Goal: Check status: Check status

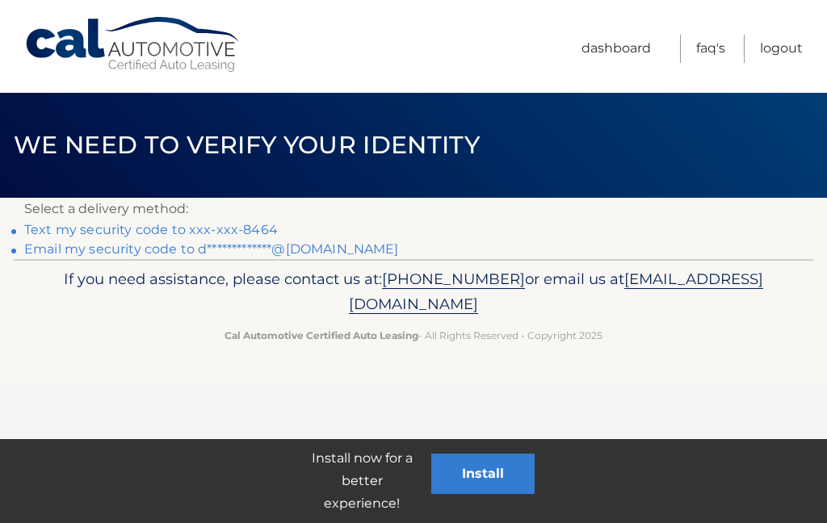
click at [254, 229] on link "Text my security code to xxx-xxx-8464" at bounding box center [150, 229] width 253 height 15
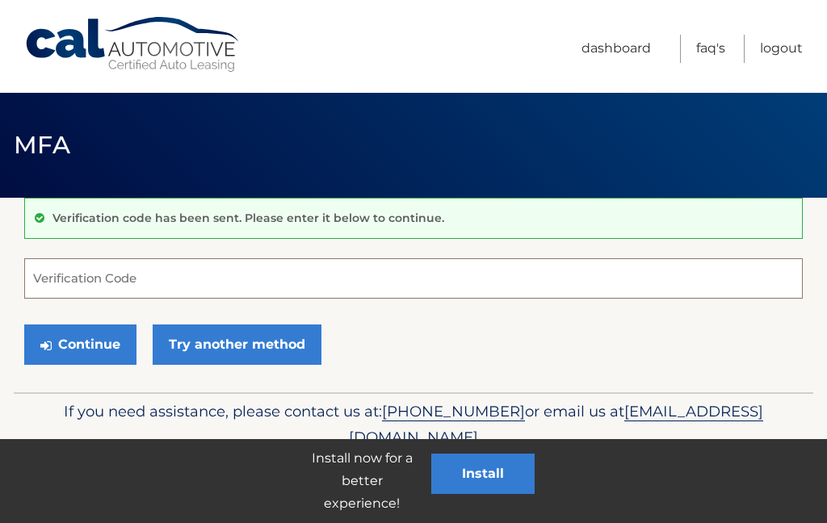
click at [83, 285] on input "Verification Code" at bounding box center [413, 278] width 778 height 40
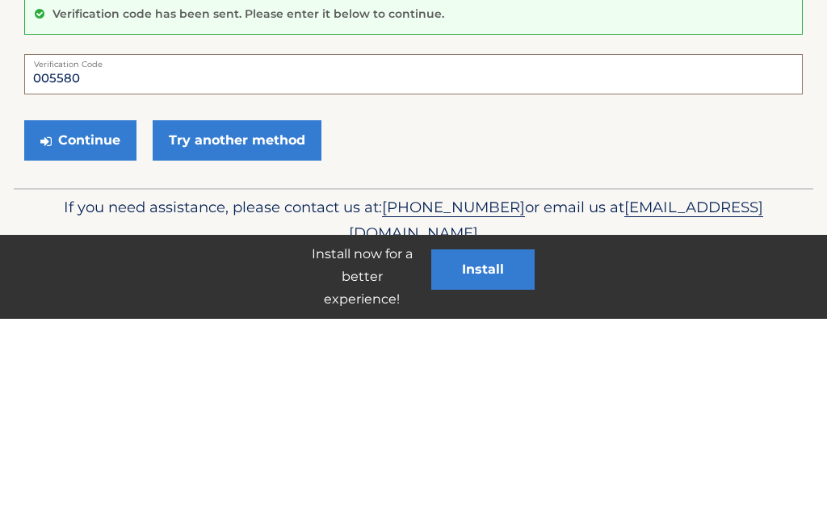
type input "005580"
click at [92, 325] on button "Continue" at bounding box center [80, 345] width 112 height 40
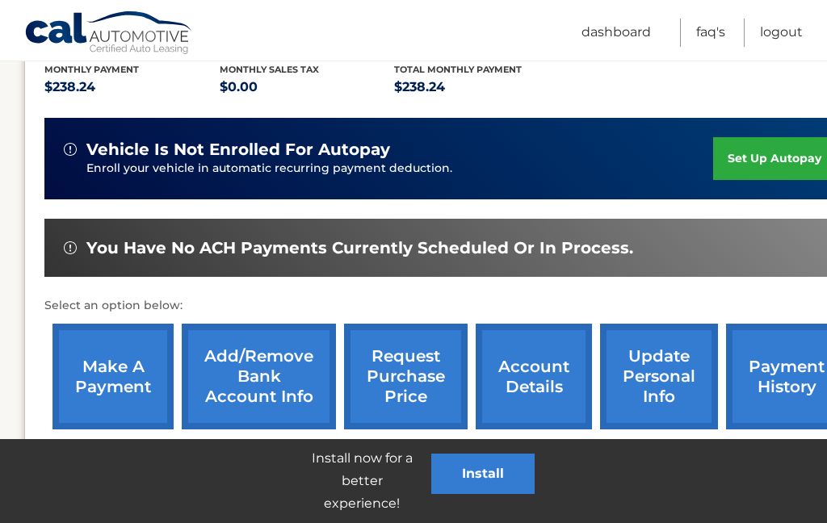
scroll to position [349, 0]
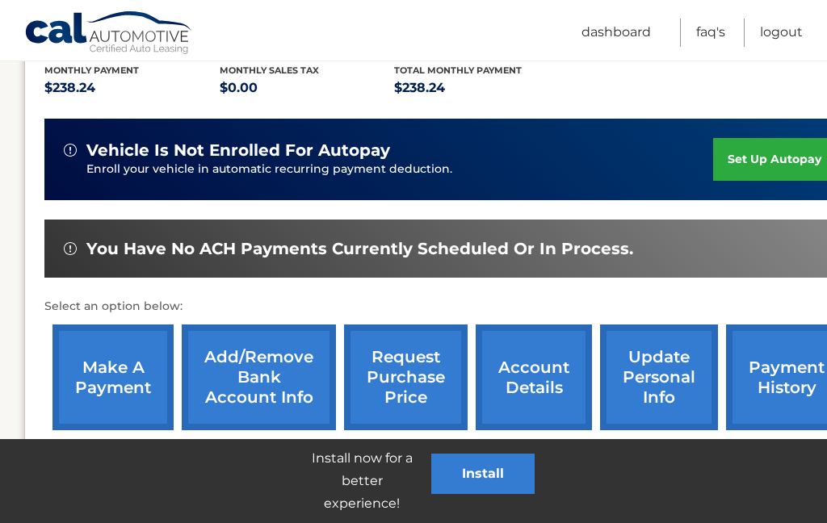
click at [778, 358] on link "payment history" at bounding box center [786, 378] width 121 height 106
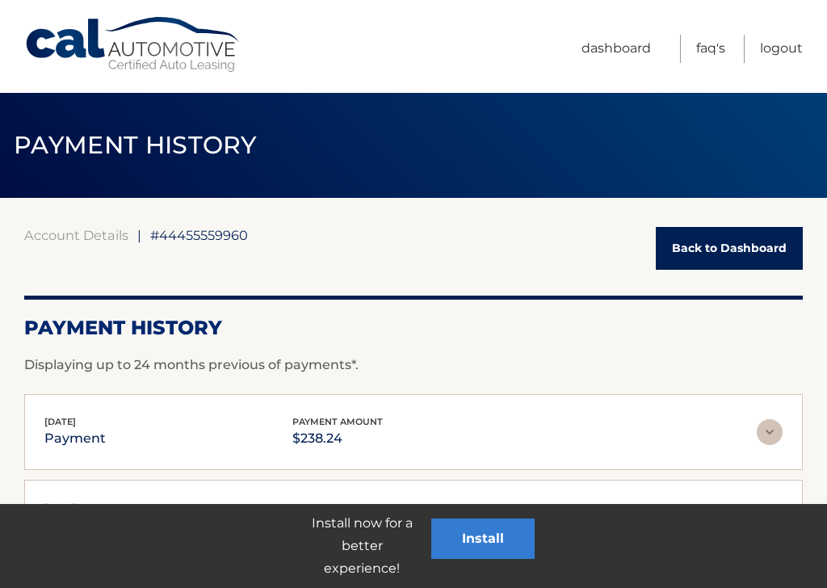
click at [790, 45] on link "Logout" at bounding box center [781, 49] width 43 height 28
